Goal: Learn about a topic

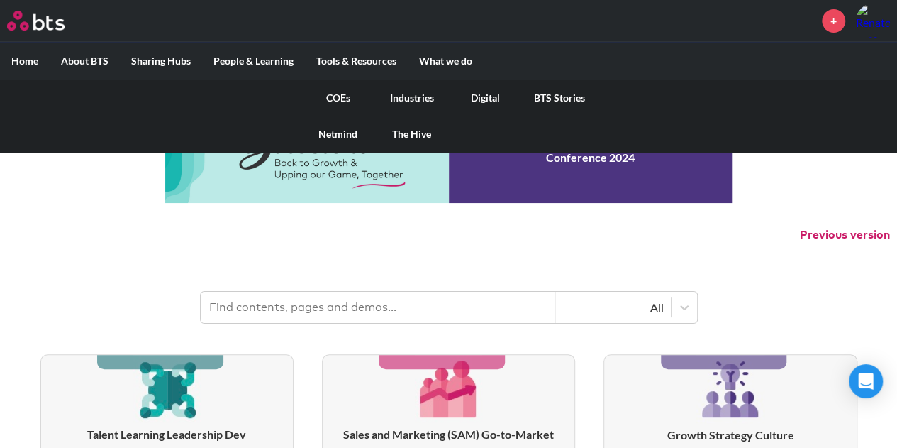
click at [338, 96] on link "COEs" at bounding box center [338, 97] width 74 height 37
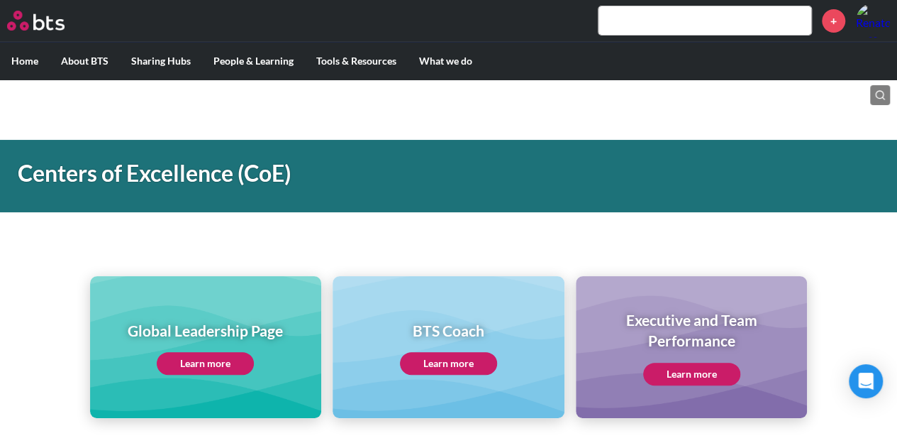
click at [199, 370] on link "Learn more" at bounding box center [205, 363] width 97 height 23
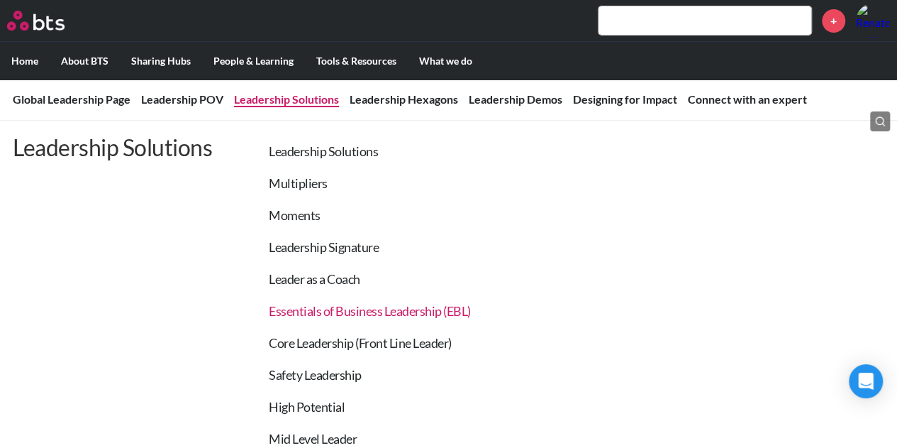
click at [302, 311] on link "Essentials of Business Leadership (EBL)" at bounding box center [370, 311] width 202 height 16
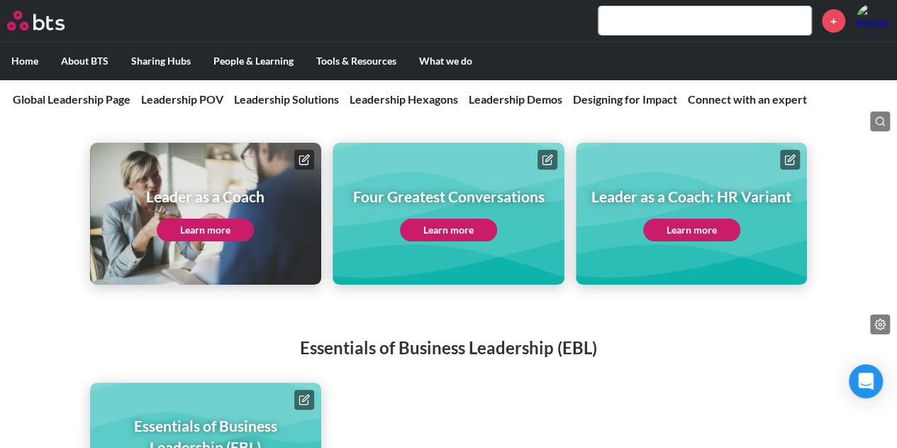
scroll to position [2856, 0]
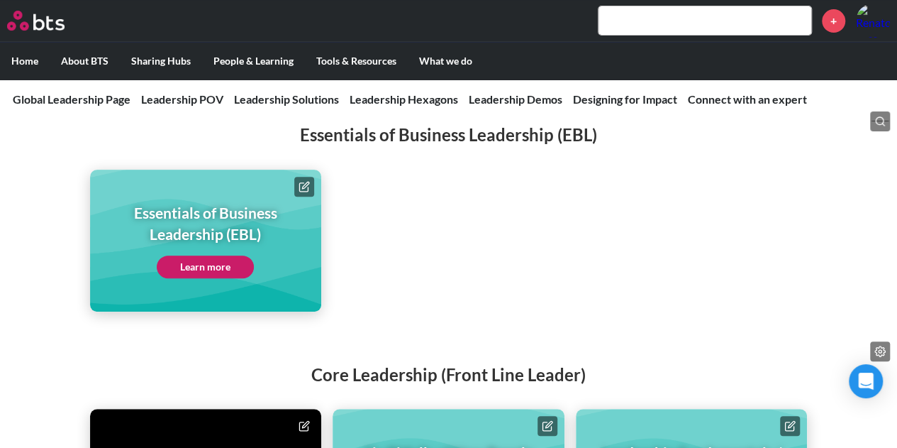
click at [189, 255] on link "Learn more" at bounding box center [205, 266] width 97 height 23
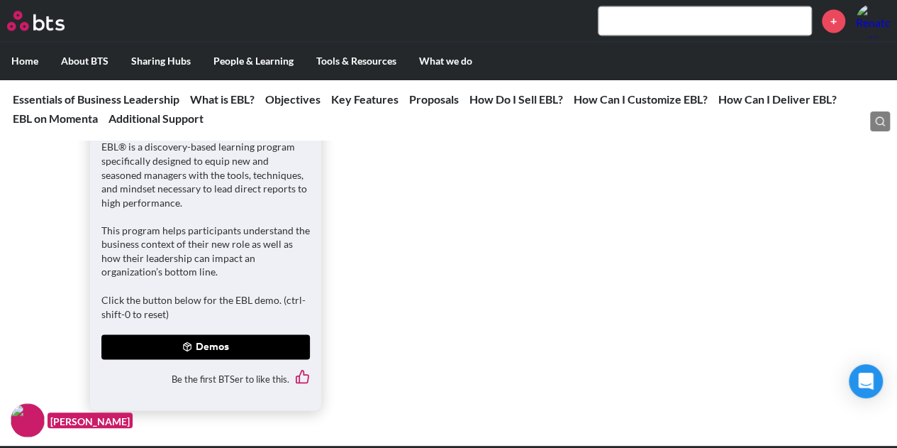
scroll to position [1064, 0]
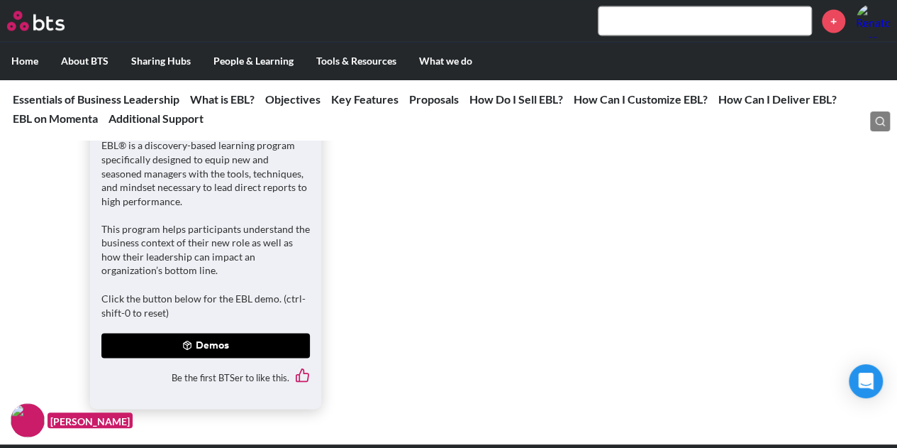
click at [208, 346] on button "Demos" at bounding box center [205, 346] width 209 height 26
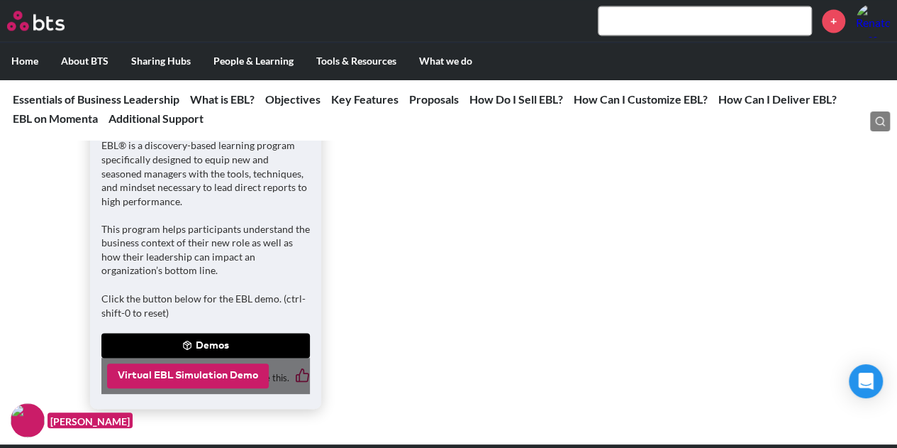
click at [197, 374] on button "Virtual EBL Simulation Demo" at bounding box center [188, 376] width 162 height 26
